Goal: Transaction & Acquisition: Purchase product/service

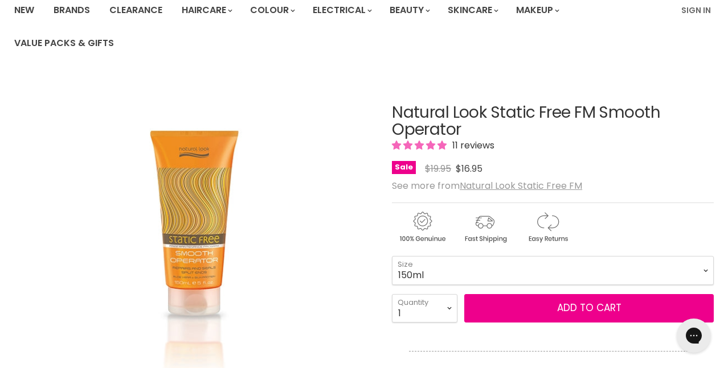
scroll to position [171, 0]
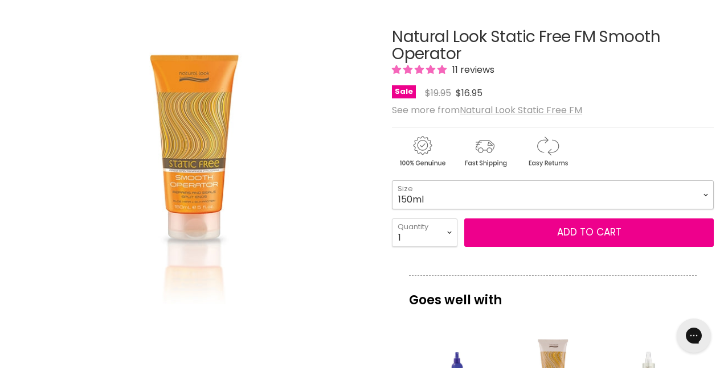
click at [700, 198] on select "150ml 500ml" at bounding box center [553, 195] width 322 height 28
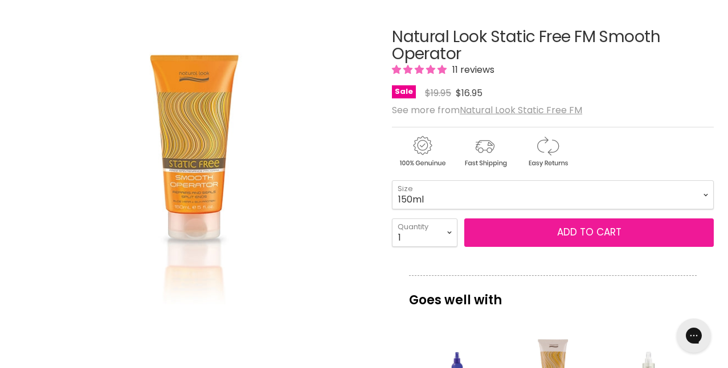
click at [594, 229] on span "Add to cart" at bounding box center [589, 233] width 64 height 14
click at [582, 230] on span "Add to cart" at bounding box center [589, 233] width 64 height 14
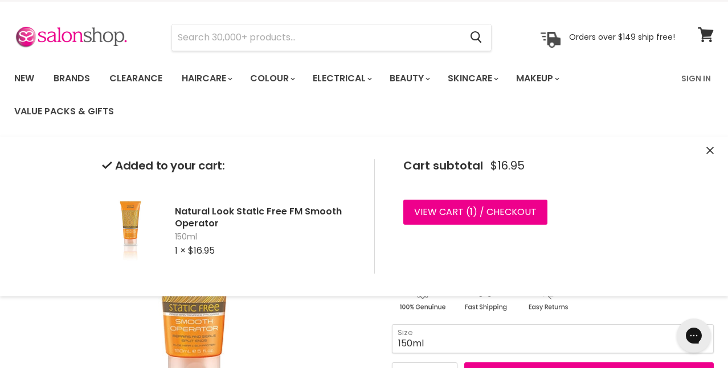
scroll to position [0, 0]
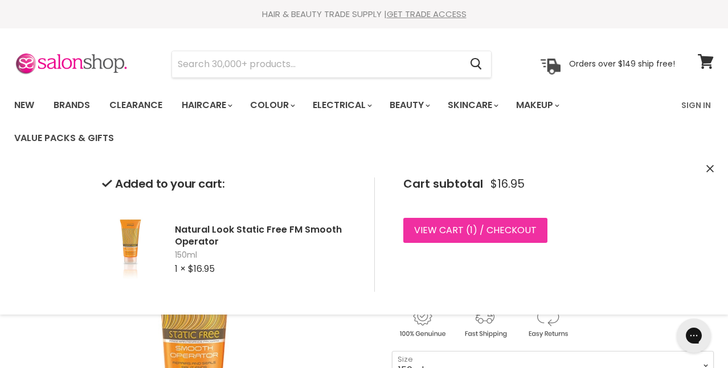
click at [444, 228] on link "View cart ( 1 ) / Checkout" at bounding box center [475, 230] width 144 height 25
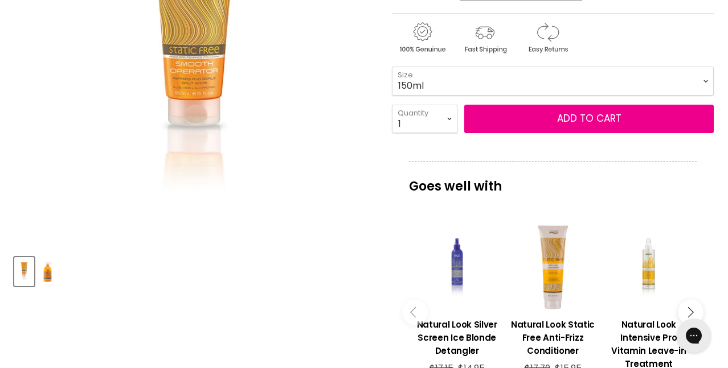
click at [47, 280] on img "Product thumbnails" at bounding box center [48, 272] width 18 height 27
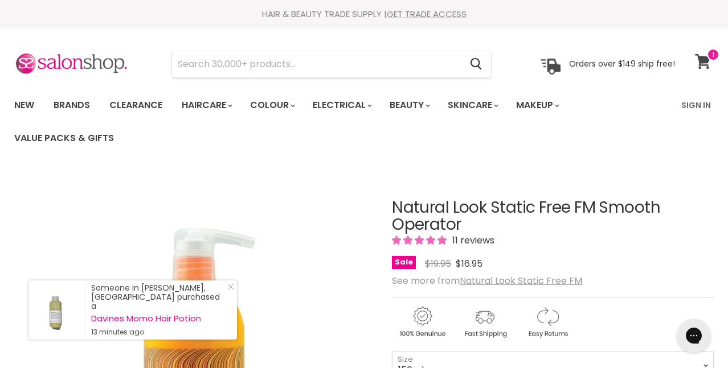
click at [711, 62] on link "View cart" at bounding box center [704, 61] width 30 height 26
